Goal: Task Accomplishment & Management: Use online tool/utility

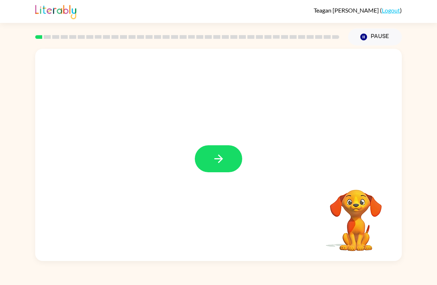
click at [220, 163] on icon "button" at bounding box center [218, 158] width 13 height 13
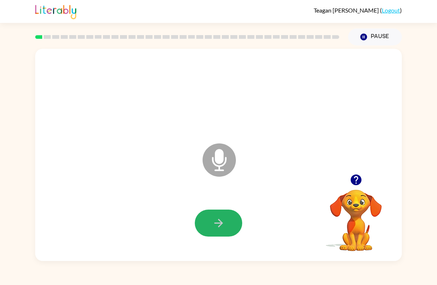
click at [227, 228] on button "button" at bounding box center [218, 223] width 47 height 27
click at [227, 220] on button "button" at bounding box center [218, 223] width 47 height 27
click at [220, 225] on icon "button" at bounding box center [218, 223] width 9 height 9
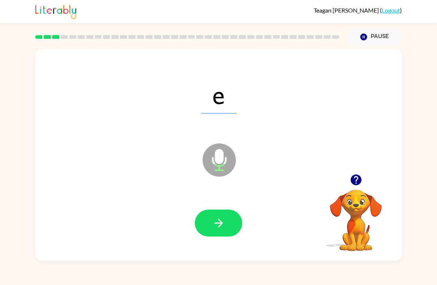
click at [225, 224] on icon "button" at bounding box center [218, 223] width 13 height 13
click at [232, 224] on button "button" at bounding box center [218, 223] width 47 height 27
click at [225, 223] on button "button" at bounding box center [218, 223] width 47 height 27
click at [229, 222] on button "button" at bounding box center [218, 223] width 47 height 27
click at [224, 219] on icon "button" at bounding box center [218, 223] width 13 height 13
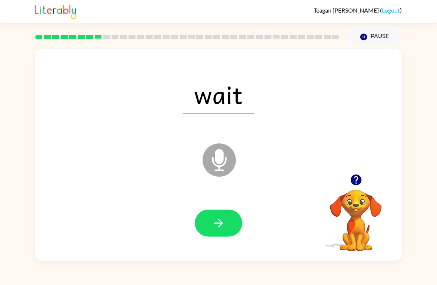
click at [231, 222] on button "button" at bounding box center [218, 223] width 47 height 27
click at [227, 222] on button "button" at bounding box center [218, 223] width 47 height 27
click at [228, 225] on button "button" at bounding box center [218, 223] width 47 height 27
click at [227, 226] on button "button" at bounding box center [218, 223] width 47 height 27
click at [218, 228] on icon "button" at bounding box center [218, 223] width 13 height 13
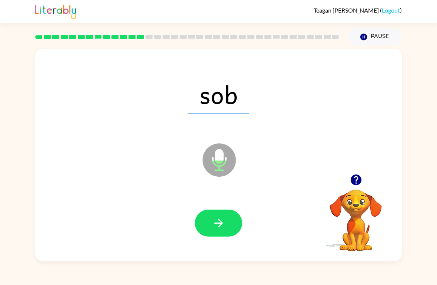
click at [236, 228] on button "button" at bounding box center [218, 223] width 47 height 27
click at [221, 224] on icon "button" at bounding box center [218, 223] width 9 height 9
click at [233, 229] on button "button" at bounding box center [218, 223] width 47 height 27
click at [224, 226] on icon "button" at bounding box center [218, 223] width 13 height 13
click at [225, 226] on icon "button" at bounding box center [218, 223] width 13 height 13
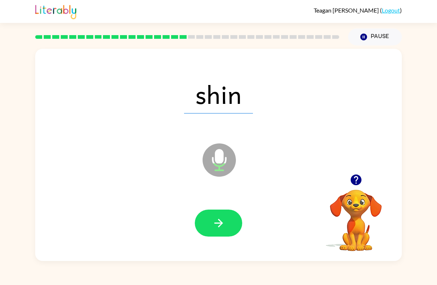
click at [237, 229] on button "button" at bounding box center [218, 223] width 47 height 27
click at [233, 221] on button "button" at bounding box center [218, 223] width 47 height 27
click at [223, 224] on icon "button" at bounding box center [218, 223] width 13 height 13
click at [229, 228] on button "button" at bounding box center [218, 223] width 47 height 27
click at [219, 230] on icon "button" at bounding box center [218, 223] width 13 height 13
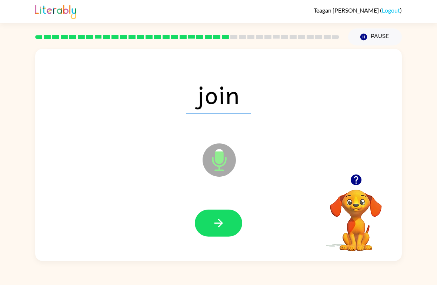
click at [226, 227] on button "button" at bounding box center [218, 223] width 47 height 27
click at [230, 231] on button "button" at bounding box center [218, 223] width 47 height 27
click at [236, 228] on button "button" at bounding box center [218, 223] width 47 height 27
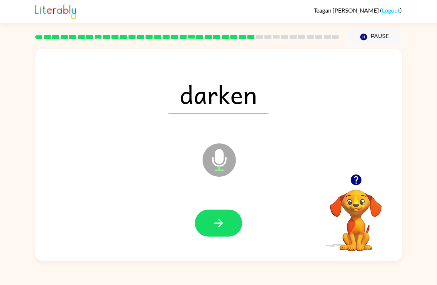
click at [230, 223] on button "button" at bounding box center [218, 223] width 47 height 27
click at [221, 225] on icon "button" at bounding box center [218, 223] width 9 height 9
click at [231, 227] on button "button" at bounding box center [218, 223] width 47 height 27
click at [229, 228] on button "button" at bounding box center [218, 223] width 47 height 27
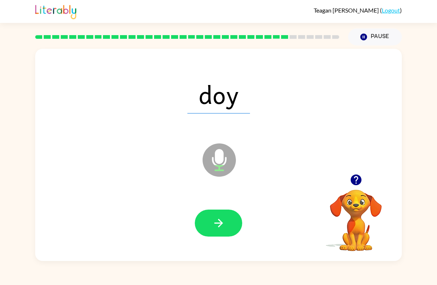
click at [241, 221] on button "button" at bounding box center [218, 223] width 47 height 27
click at [220, 229] on icon "button" at bounding box center [218, 223] width 13 height 13
click at [226, 224] on button "button" at bounding box center [218, 223] width 47 height 27
click at [228, 224] on button "button" at bounding box center [218, 223] width 47 height 27
click at [227, 232] on button "button" at bounding box center [218, 223] width 47 height 27
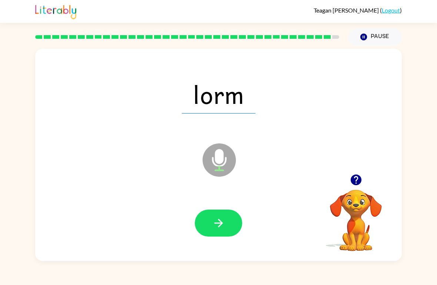
click at [222, 223] on icon "button" at bounding box center [218, 223] width 13 height 13
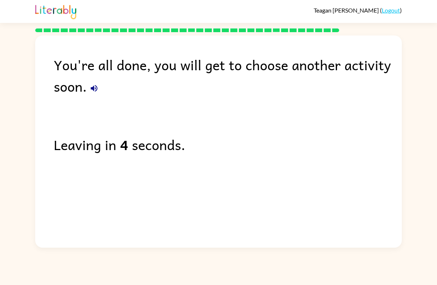
click at [101, 89] on button "button" at bounding box center [94, 88] width 15 height 15
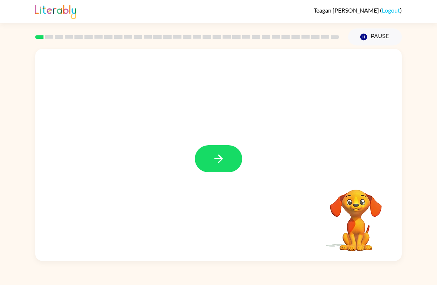
click at [220, 164] on icon "button" at bounding box center [218, 158] width 13 height 13
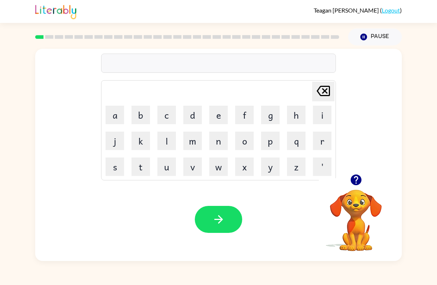
click at [325, 140] on button "r" at bounding box center [322, 141] width 18 height 18
click at [166, 169] on button "u" at bounding box center [166, 167] width 18 height 18
click at [141, 116] on button "b" at bounding box center [140, 115] width 18 height 18
click at [226, 227] on button "button" at bounding box center [218, 219] width 47 height 27
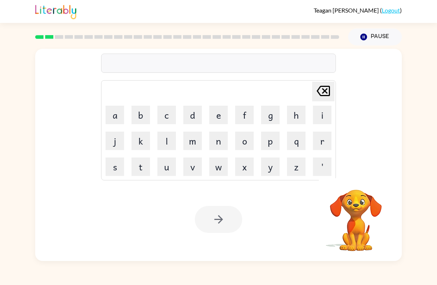
click at [368, 161] on div "[PERSON_NAME] last character input a b c d e f g h i j k l m n o p q r s t u v …" at bounding box center [218, 111] width 366 height 125
click at [188, 140] on button "m" at bounding box center [192, 141] width 18 height 18
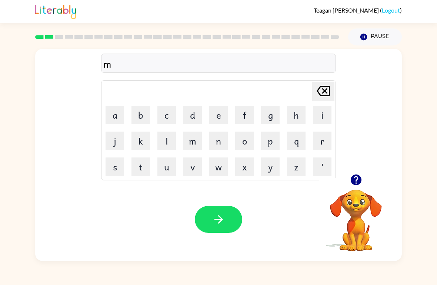
click at [114, 112] on button "a" at bounding box center [114, 115] width 18 height 18
click at [220, 166] on button "w" at bounding box center [218, 167] width 18 height 18
click at [134, 174] on button "t" at bounding box center [140, 167] width 18 height 18
click at [303, 115] on button "h" at bounding box center [296, 115] width 18 height 18
click at [225, 221] on button "button" at bounding box center [218, 219] width 47 height 27
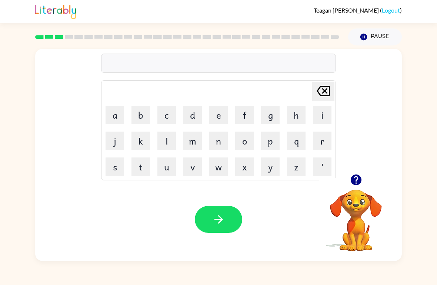
click at [190, 110] on button "d" at bounding box center [192, 115] width 18 height 18
click at [219, 114] on button "e" at bounding box center [218, 115] width 18 height 18
click at [217, 147] on button "n" at bounding box center [218, 141] width 18 height 18
click at [223, 223] on icon "button" at bounding box center [218, 219] width 13 height 13
click at [112, 171] on button "s" at bounding box center [114, 167] width 18 height 18
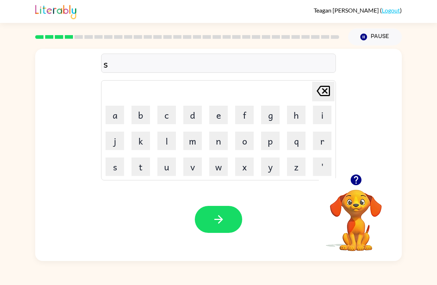
click at [272, 140] on button "p" at bounding box center [270, 141] width 18 height 18
click at [243, 141] on button "o" at bounding box center [244, 141] width 18 height 18
click at [140, 167] on button "t" at bounding box center [140, 167] width 18 height 18
click at [233, 219] on button "button" at bounding box center [218, 219] width 47 height 27
click at [118, 168] on button "s" at bounding box center [114, 167] width 18 height 18
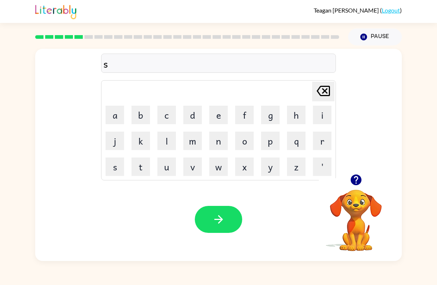
click at [222, 164] on button "w" at bounding box center [218, 167] width 18 height 18
click at [223, 117] on button "e" at bounding box center [218, 115] width 18 height 18
click at [271, 140] on button "p" at bounding box center [270, 141] width 18 height 18
click at [144, 170] on button "t" at bounding box center [140, 167] width 18 height 18
click at [228, 216] on button "button" at bounding box center [218, 219] width 47 height 27
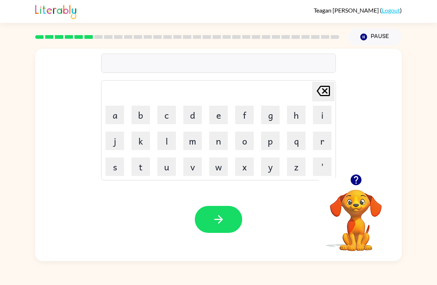
click at [267, 142] on button "p" at bounding box center [270, 141] width 18 height 18
click at [321, 117] on button "i" at bounding box center [322, 115] width 18 height 18
click at [270, 170] on button "y" at bounding box center [270, 167] width 18 height 18
click at [225, 229] on button "button" at bounding box center [218, 219] width 47 height 27
click at [162, 114] on button "c" at bounding box center [166, 115] width 18 height 18
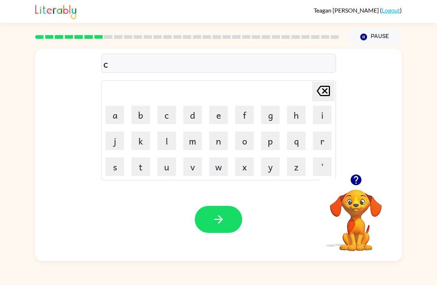
click at [114, 112] on button "a" at bounding box center [114, 115] width 18 height 18
click at [218, 142] on button "n" at bounding box center [218, 141] width 18 height 18
click at [191, 117] on button "d" at bounding box center [192, 115] width 18 height 18
click at [218, 116] on button "e" at bounding box center [218, 115] width 18 height 18
click at [166, 140] on button "l" at bounding box center [166, 141] width 18 height 18
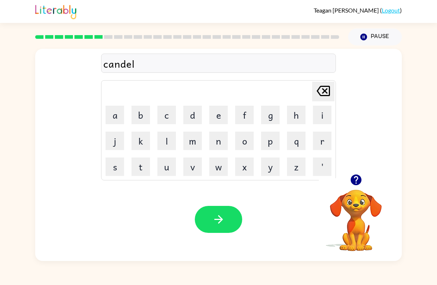
click at [228, 230] on button "button" at bounding box center [218, 219] width 47 height 27
click at [135, 115] on button "b" at bounding box center [140, 115] width 18 height 18
click at [111, 114] on button "a" at bounding box center [114, 115] width 18 height 18
click at [141, 168] on button "t" at bounding box center [140, 167] width 18 height 18
click at [298, 112] on button "h" at bounding box center [296, 115] width 18 height 18
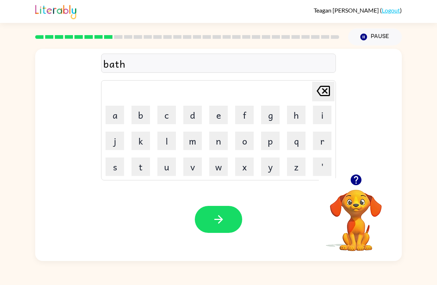
click at [226, 217] on button "button" at bounding box center [218, 219] width 47 height 27
click at [166, 112] on button "c" at bounding box center [166, 115] width 18 height 18
click at [162, 143] on button "l" at bounding box center [166, 141] width 18 height 18
click at [111, 116] on button "a" at bounding box center [114, 115] width 18 height 18
click at [220, 143] on button "n" at bounding box center [218, 141] width 18 height 18
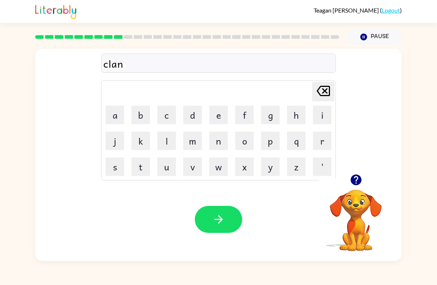
click at [229, 221] on button "button" at bounding box center [218, 219] width 47 height 27
click at [115, 164] on button "s" at bounding box center [114, 167] width 18 height 18
click at [297, 117] on button "h" at bounding box center [296, 115] width 18 height 18
click at [247, 145] on button "o" at bounding box center [244, 141] width 18 height 18
click at [165, 116] on button "c" at bounding box center [166, 115] width 18 height 18
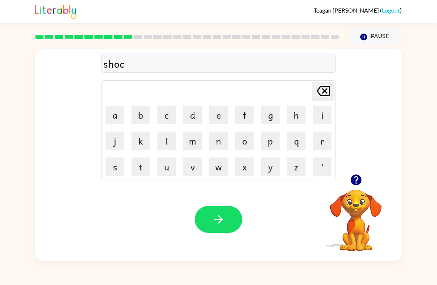
click at [220, 221] on icon "button" at bounding box center [218, 219] width 9 height 9
click at [274, 113] on button "g" at bounding box center [270, 115] width 18 height 18
click at [119, 114] on button "a" at bounding box center [114, 115] width 18 height 18
click at [117, 171] on button "s" at bounding box center [114, 167] width 18 height 18
click at [221, 115] on button "e" at bounding box center [218, 115] width 18 height 18
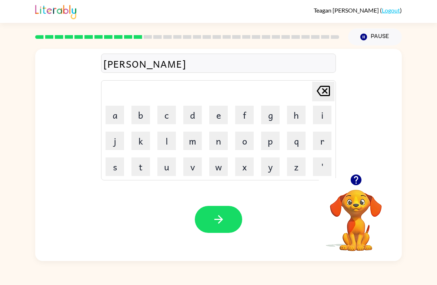
click at [233, 226] on button "button" at bounding box center [218, 219] width 47 height 27
click at [220, 115] on button "e" at bounding box center [218, 115] width 18 height 18
click at [246, 169] on button "x" at bounding box center [244, 167] width 18 height 18
click at [112, 168] on button "s" at bounding box center [114, 167] width 18 height 18
click at [272, 140] on button "p" at bounding box center [270, 141] width 18 height 18
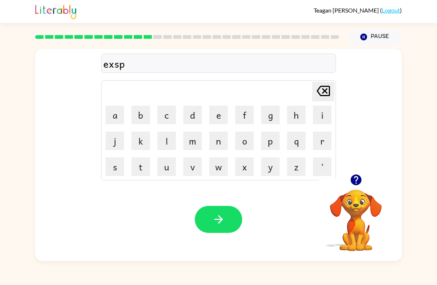
click at [164, 140] on button "l" at bounding box center [166, 141] width 18 height 18
click at [245, 145] on button "o" at bounding box center [244, 141] width 18 height 18
click at [193, 115] on button "d" at bounding box center [192, 115] width 18 height 18
click at [218, 117] on button "e" at bounding box center [218, 115] width 18 height 18
click at [233, 223] on button "button" at bounding box center [218, 219] width 47 height 27
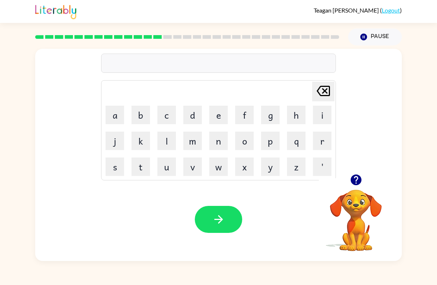
click at [108, 170] on button "s" at bounding box center [114, 167] width 18 height 18
click at [220, 171] on button "w" at bounding box center [218, 167] width 18 height 18
click at [219, 114] on button "e" at bounding box center [218, 115] width 18 height 18
click at [219, 118] on button "e" at bounding box center [218, 115] width 18 height 18
click at [137, 163] on button "t" at bounding box center [140, 167] width 18 height 18
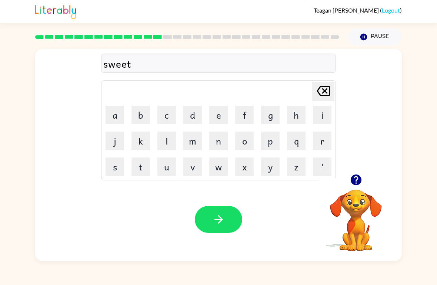
click at [209, 142] on button "n" at bounding box center [218, 141] width 18 height 18
click at [222, 114] on button "e" at bounding box center [218, 115] width 18 height 18
click at [115, 167] on button "s" at bounding box center [114, 167] width 18 height 18
click at [229, 219] on button "button" at bounding box center [218, 219] width 47 height 27
click at [299, 115] on button "h" at bounding box center [296, 115] width 18 height 18
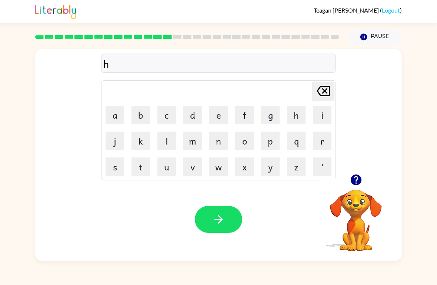
click at [325, 118] on button "i" at bounding box center [322, 115] width 18 height 18
click at [275, 143] on button "p" at bounding box center [270, 141] width 18 height 18
click at [247, 141] on button "o" at bounding box center [244, 141] width 18 height 18
click at [225, 220] on icon "button" at bounding box center [218, 219] width 13 height 13
click at [243, 115] on button "f" at bounding box center [244, 115] width 18 height 18
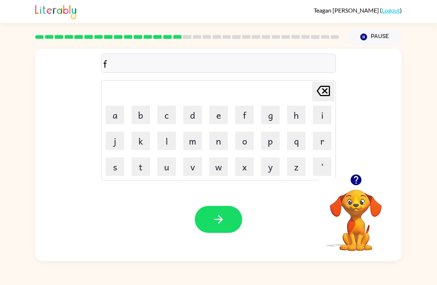
click at [245, 145] on button "o" at bounding box center [244, 141] width 18 height 18
click at [327, 139] on button "r" at bounding box center [322, 141] width 18 height 18
click at [168, 116] on button "c" at bounding box center [166, 115] width 18 height 18
click at [140, 145] on button "k" at bounding box center [140, 141] width 18 height 18
click at [233, 219] on button "button" at bounding box center [218, 219] width 47 height 27
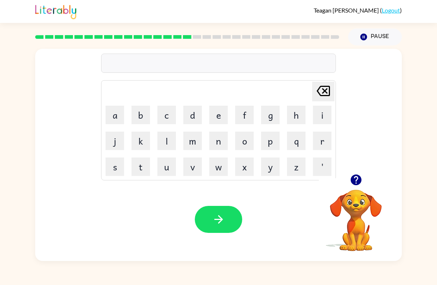
click at [219, 171] on button "w" at bounding box center [218, 167] width 18 height 18
click at [218, 112] on button "e" at bounding box center [218, 115] width 18 height 18
click at [138, 115] on button "b" at bounding box center [140, 115] width 18 height 18
click at [232, 213] on button "button" at bounding box center [218, 219] width 47 height 27
click at [114, 165] on button "s" at bounding box center [114, 167] width 18 height 18
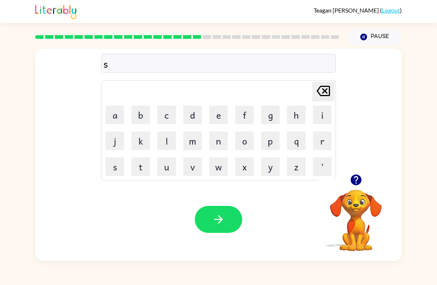
click at [169, 142] on button "l" at bounding box center [166, 141] width 18 height 18
click at [218, 116] on button "e" at bounding box center [218, 115] width 18 height 18
click at [274, 144] on button "p" at bounding box center [270, 141] width 18 height 18
click at [144, 165] on button "t" at bounding box center [140, 167] width 18 height 18
click at [234, 222] on button "button" at bounding box center [218, 219] width 47 height 27
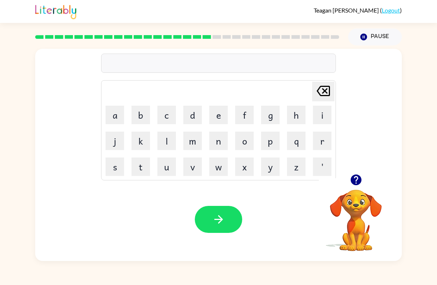
click at [297, 114] on button "h" at bounding box center [296, 115] width 18 height 18
click at [118, 115] on button "a" at bounding box center [114, 115] width 18 height 18
click at [321, 137] on button "r" at bounding box center [322, 141] width 18 height 18
click at [192, 116] on button "d" at bounding box center [192, 115] width 18 height 18
click at [232, 227] on button "button" at bounding box center [218, 219] width 47 height 27
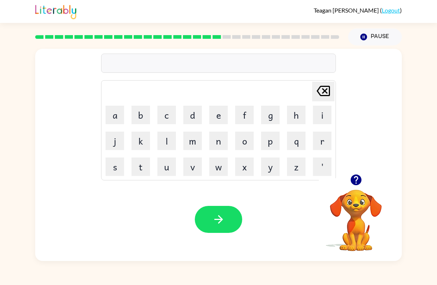
click at [324, 141] on button "r" at bounding box center [322, 141] width 18 height 18
click at [246, 143] on button "o" at bounding box center [244, 141] width 18 height 18
click at [193, 111] on button "d" at bounding box center [192, 115] width 18 height 18
click at [224, 220] on icon "button" at bounding box center [218, 219] width 13 height 13
click at [328, 141] on button "r" at bounding box center [322, 141] width 18 height 18
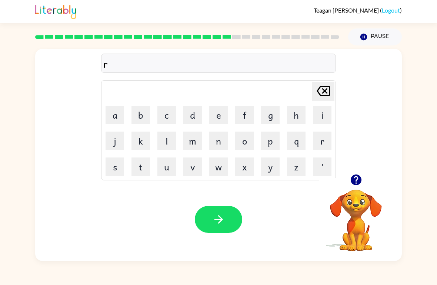
click at [220, 119] on button "e" at bounding box center [218, 115] width 18 height 18
click at [114, 169] on button "s" at bounding box center [114, 167] width 18 height 18
click at [146, 161] on button "t" at bounding box center [140, 167] width 18 height 18
click at [327, 116] on button "i" at bounding box center [322, 115] width 18 height 18
click at [193, 117] on button "d" at bounding box center [192, 115] width 18 height 18
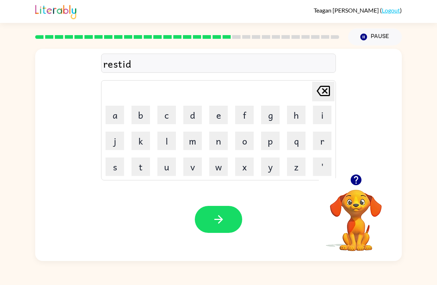
click at [232, 210] on button "button" at bounding box center [218, 219] width 47 height 27
click at [219, 170] on button "w" at bounding box center [218, 167] width 18 height 18
click at [114, 114] on button "a" at bounding box center [114, 115] width 18 height 18
click at [222, 118] on button "e" at bounding box center [218, 115] width 18 height 18
click at [169, 120] on button "c" at bounding box center [166, 115] width 18 height 18
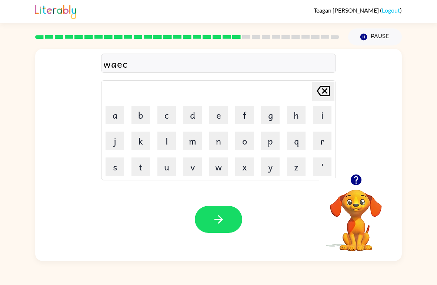
click at [235, 215] on button "button" at bounding box center [218, 219] width 47 height 27
click at [110, 165] on button "s" at bounding box center [114, 167] width 18 height 18
click at [220, 144] on button "n" at bounding box center [218, 141] width 18 height 18
click at [250, 142] on button "o" at bounding box center [244, 141] width 18 height 18
click at [247, 148] on button "o" at bounding box center [244, 141] width 18 height 18
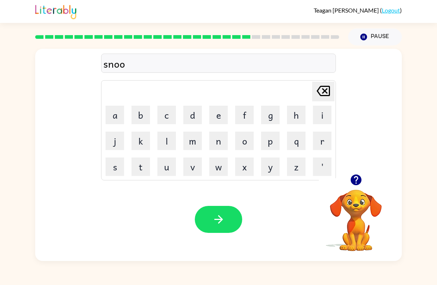
click at [196, 140] on button "m" at bounding box center [192, 141] width 18 height 18
click at [327, 91] on icon "[PERSON_NAME] last character input" at bounding box center [323, 91] width 18 height 18
click at [326, 93] on icon at bounding box center [322, 91] width 13 height 10
click at [195, 139] on button "m" at bounding box center [192, 141] width 18 height 18
click at [223, 120] on button "e" at bounding box center [218, 115] width 18 height 18
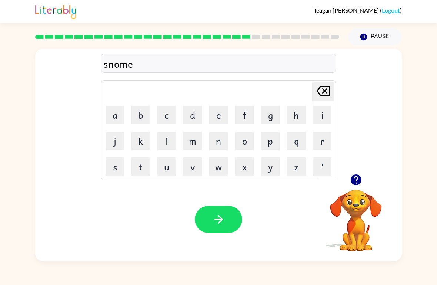
click at [195, 146] on button "m" at bounding box center [192, 141] width 18 height 18
click at [114, 119] on button "a" at bounding box center [114, 115] width 18 height 18
click at [228, 219] on button "button" at bounding box center [218, 219] width 47 height 27
click at [225, 165] on button "w" at bounding box center [218, 167] width 18 height 18
click at [327, 118] on button "i" at bounding box center [322, 115] width 18 height 18
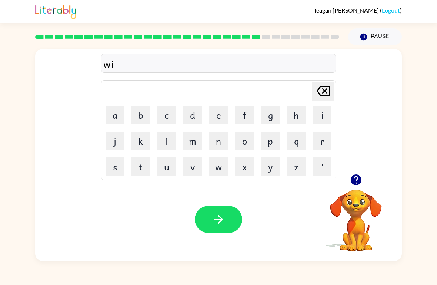
click at [224, 142] on button "n" at bounding box center [218, 141] width 18 height 18
click at [321, 141] on button "r" at bounding box center [322, 141] width 18 height 18
click at [231, 218] on button "button" at bounding box center [218, 219] width 47 height 27
click at [173, 119] on button "c" at bounding box center [166, 115] width 18 height 18
click at [299, 114] on button "h" at bounding box center [296, 115] width 18 height 18
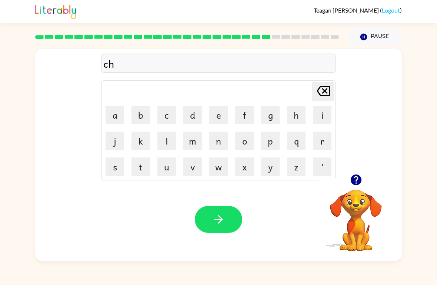
click at [221, 115] on button "e" at bounding box center [218, 115] width 18 height 18
click at [121, 160] on button "s" at bounding box center [114, 167] width 18 height 18
click at [141, 162] on button "t" at bounding box center [140, 167] width 18 height 18
click at [221, 220] on icon "button" at bounding box center [218, 219] width 9 height 9
click at [161, 168] on button "u" at bounding box center [166, 167] width 18 height 18
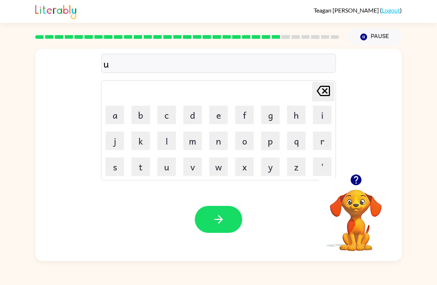
click at [139, 166] on button "t" at bounding box center [140, 167] width 18 height 18
click at [324, 115] on button "i" at bounding box center [322, 115] width 18 height 18
click at [221, 146] on button "n" at bounding box center [218, 141] width 18 height 18
click at [236, 218] on button "button" at bounding box center [218, 219] width 47 height 27
click at [165, 107] on button "c" at bounding box center [166, 115] width 18 height 18
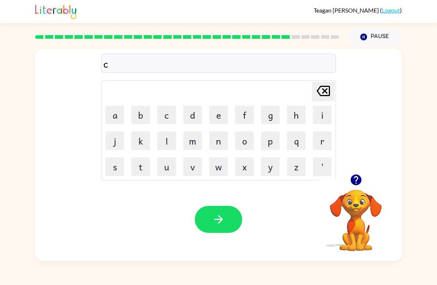
click at [246, 140] on button "o" at bounding box center [244, 141] width 18 height 18
click at [220, 141] on button "n" at bounding box center [218, 141] width 18 height 18
click at [220, 110] on button "e" at bounding box center [218, 115] width 18 height 18
click at [220, 217] on icon "button" at bounding box center [218, 219] width 13 height 13
click at [359, 179] on icon "button" at bounding box center [355, 180] width 11 height 11
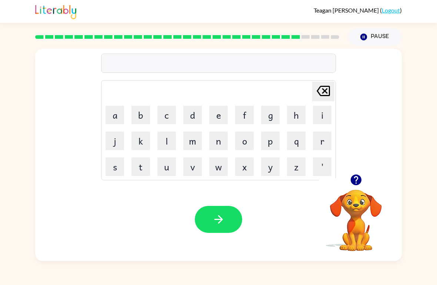
click at [161, 111] on button "c" at bounding box center [166, 115] width 18 height 18
click at [299, 117] on button "h" at bounding box center [296, 115] width 18 height 18
click at [112, 113] on button "a" at bounding box center [114, 115] width 18 height 18
click at [211, 136] on button "n" at bounding box center [218, 141] width 18 height 18
click at [229, 218] on button "button" at bounding box center [218, 219] width 47 height 27
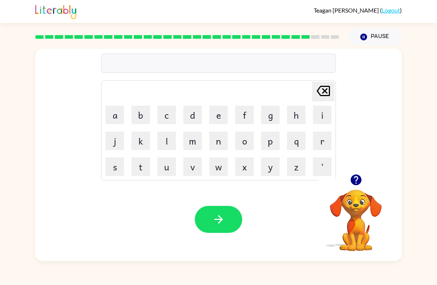
click at [111, 169] on button "s" at bounding box center [114, 167] width 18 height 18
click at [302, 116] on button "h" at bounding box center [296, 115] width 18 height 18
click at [166, 163] on button "u" at bounding box center [166, 167] width 18 height 18
click at [135, 165] on button "t" at bounding box center [140, 167] width 18 height 18
click at [232, 230] on button "button" at bounding box center [218, 219] width 47 height 27
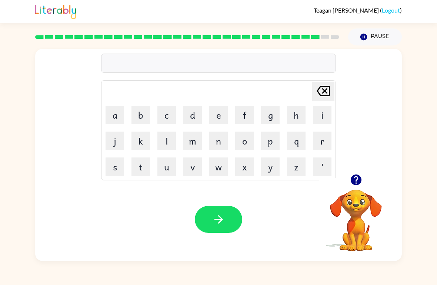
click at [136, 162] on button "t" at bounding box center [140, 167] width 18 height 18
click at [301, 117] on button "h" at bounding box center [296, 115] width 18 height 18
click at [324, 144] on button "r" at bounding box center [322, 141] width 18 height 18
click at [115, 115] on button "a" at bounding box center [114, 115] width 18 height 18
click at [121, 163] on button "s" at bounding box center [114, 167] width 18 height 18
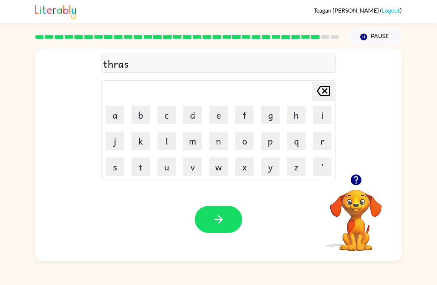
click at [241, 221] on button "button" at bounding box center [218, 219] width 47 height 27
click at [328, 138] on button "r" at bounding box center [322, 141] width 18 height 18
click at [323, 119] on button "i" at bounding box center [322, 115] width 18 height 18
click at [268, 144] on button "p" at bounding box center [270, 141] width 18 height 18
click at [222, 119] on button "e" at bounding box center [218, 115] width 18 height 18
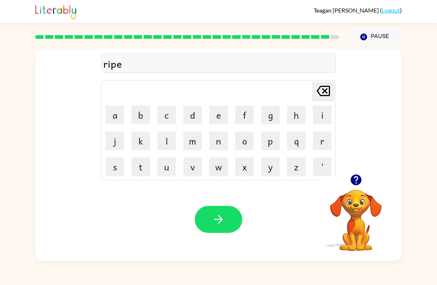
click at [234, 223] on button "button" at bounding box center [218, 219] width 47 height 27
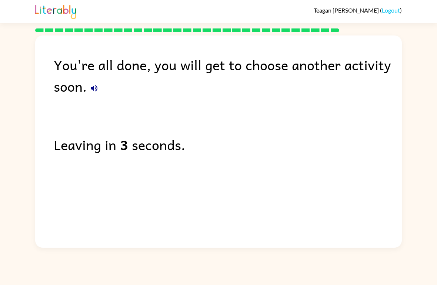
click at [95, 88] on icon "button" at bounding box center [94, 88] width 9 height 9
